Goal: Feedback & Contribution: Leave review/rating

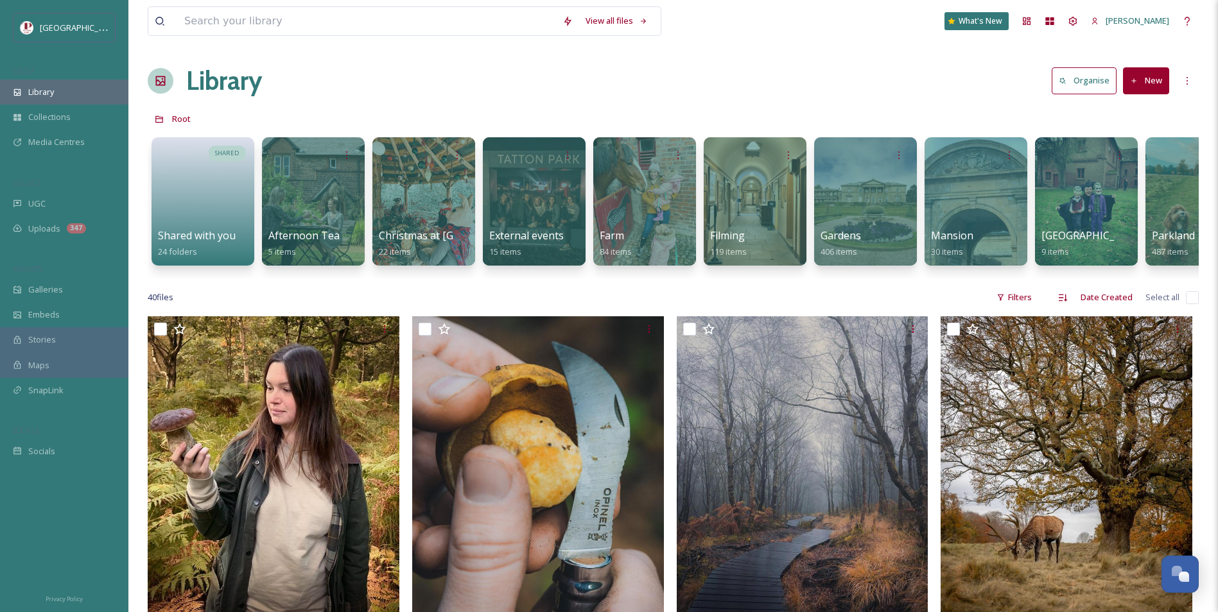
click at [53, 89] on span "Library" at bounding box center [41, 92] width 26 height 12
click at [49, 203] on div "UGC" at bounding box center [64, 203] width 128 height 25
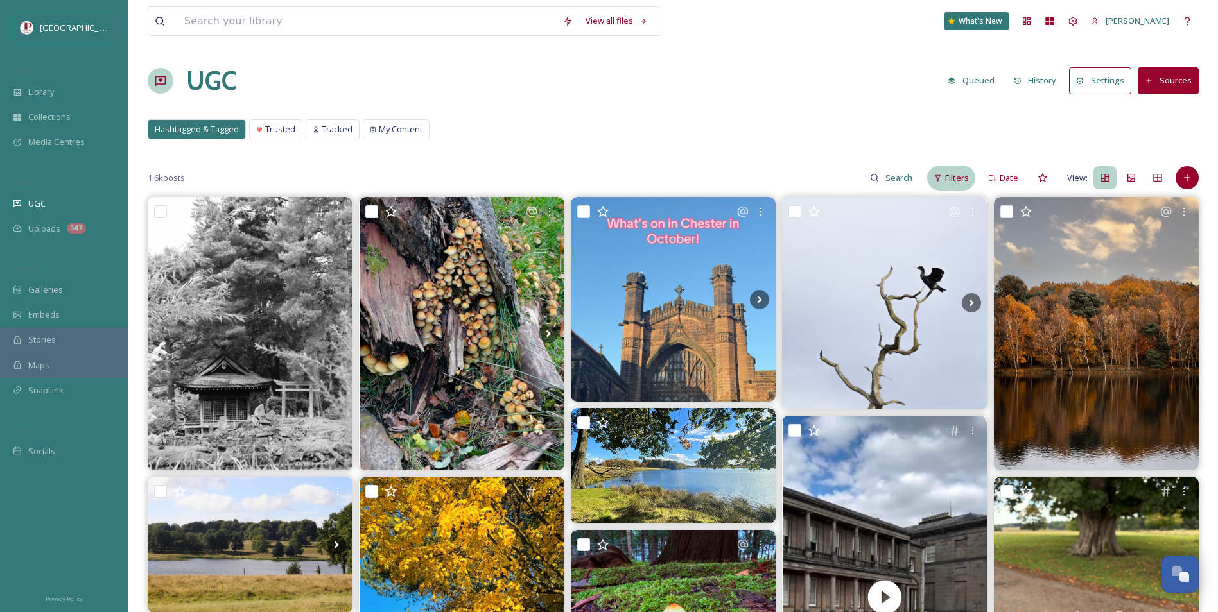
click at [945, 181] on div "Filters" at bounding box center [951, 178] width 48 height 25
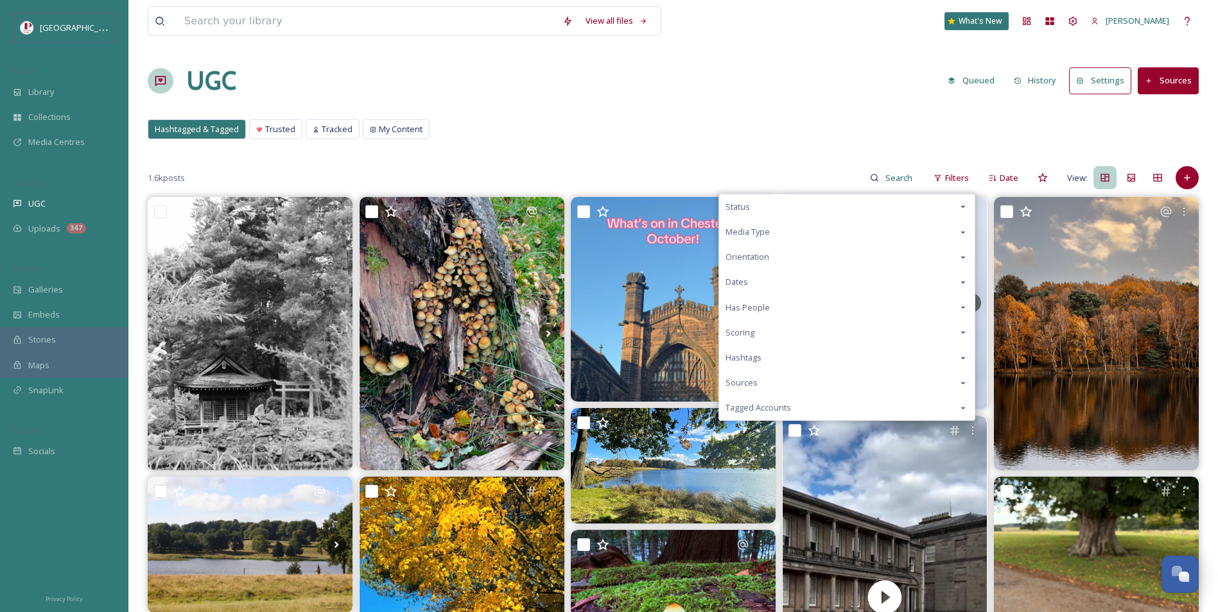
click at [757, 326] on div "Scoring" at bounding box center [846, 332] width 255 height 25
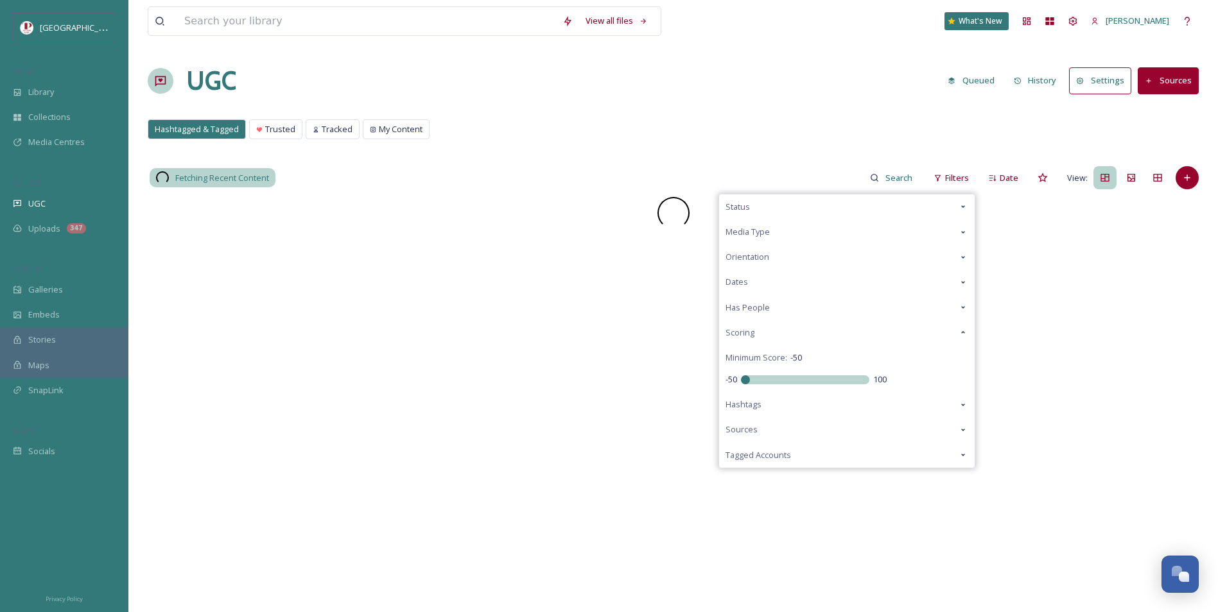
drag, startPoint x: 793, startPoint y: 380, endPoint x: 490, endPoint y: 360, distance: 303.0
type input "-50"
click at [741, 375] on input "range" at bounding box center [805, 379] width 128 height 9
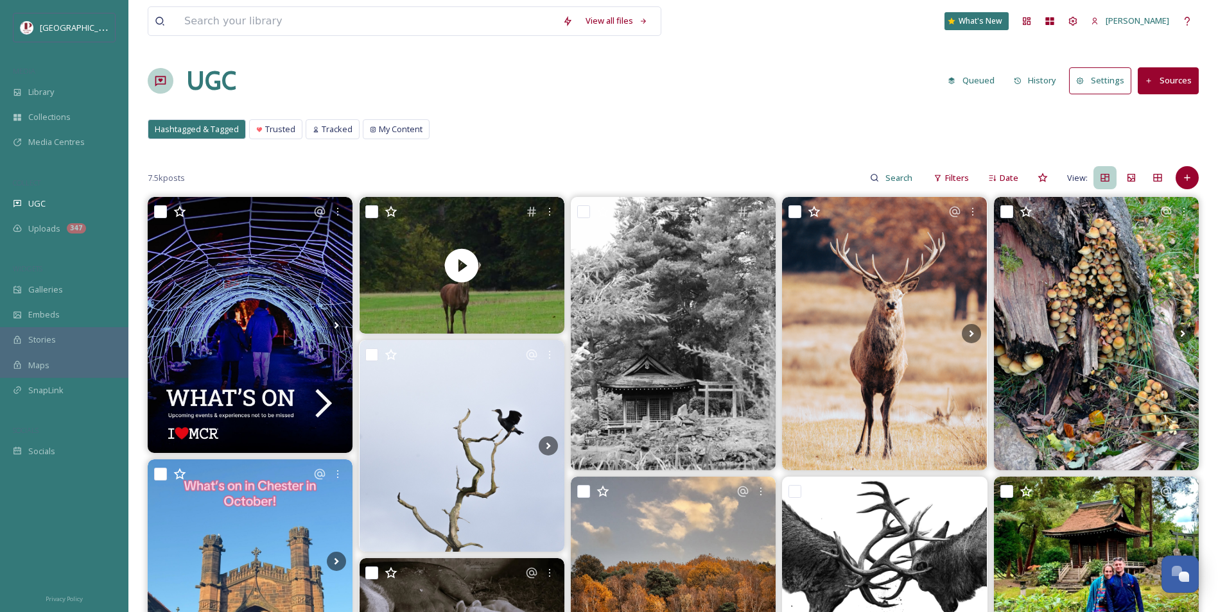
click at [602, 79] on div "UGC Queued History Settings Sources" at bounding box center [673, 81] width 1051 height 39
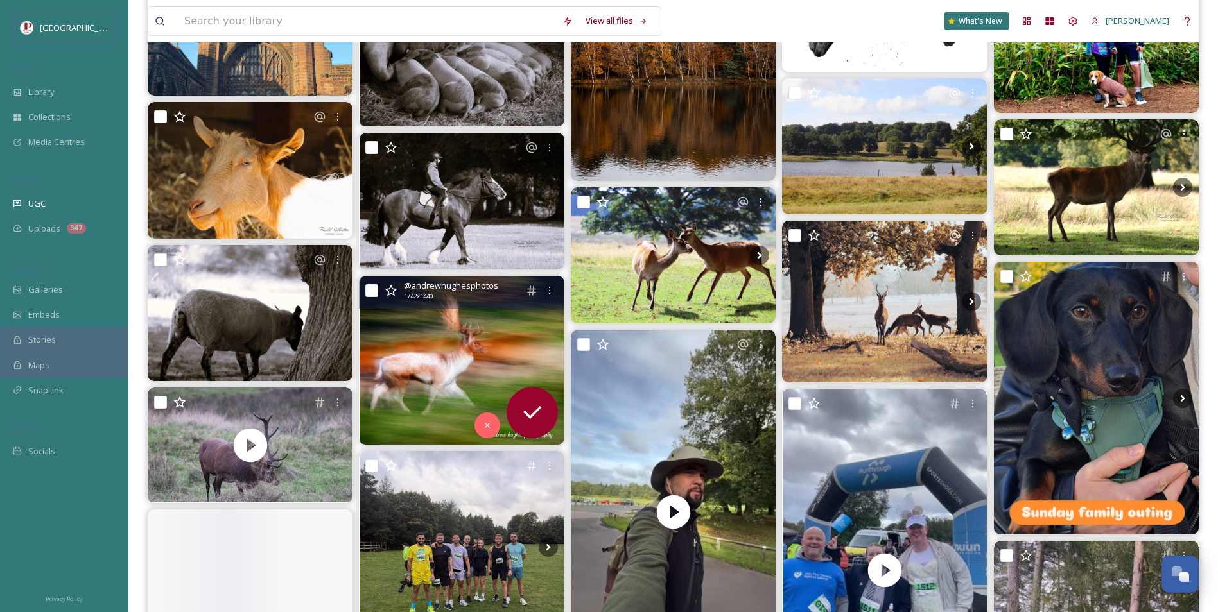
scroll to position [578, 0]
